Goal: Task Accomplishment & Management: Use online tool/utility

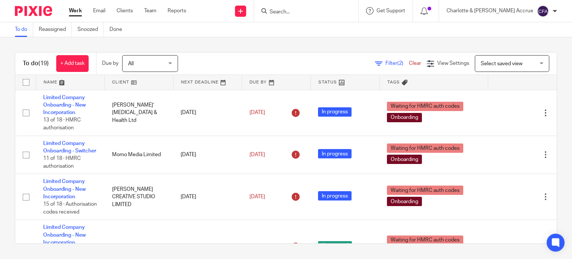
scroll to position [37, 0]
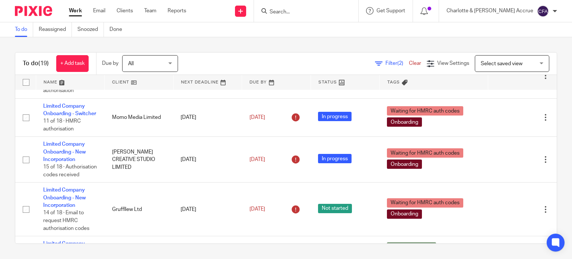
click at [143, 61] on span "All" at bounding box center [147, 63] width 39 height 16
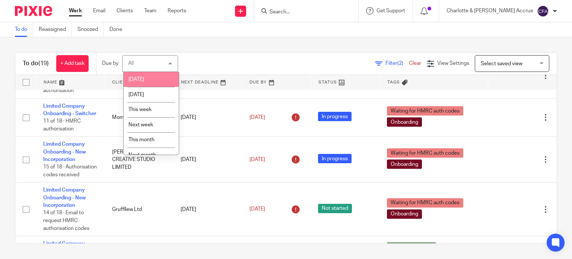
click at [152, 43] on div "To do (19) + Add task Due by All All Today Tomorrow This week Next week This mo…" at bounding box center [286, 147] width 572 height 221
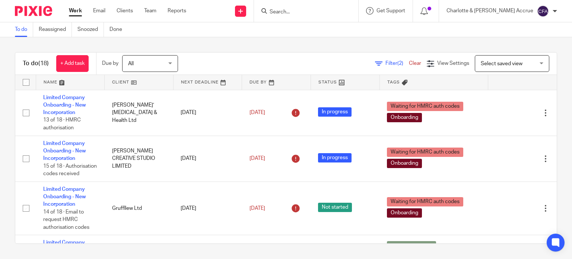
click at [385, 62] on span "Filter (2)" at bounding box center [396, 63] width 23 height 5
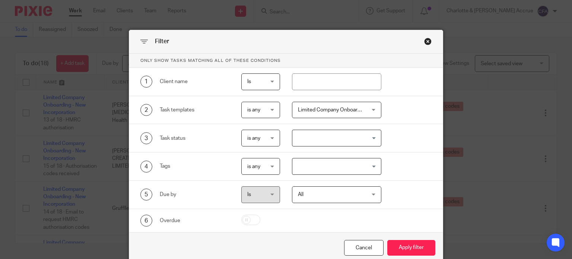
click at [425, 41] on div "Close this dialog window" at bounding box center [427, 41] width 7 height 7
